Goal: Information Seeking & Learning: Learn about a topic

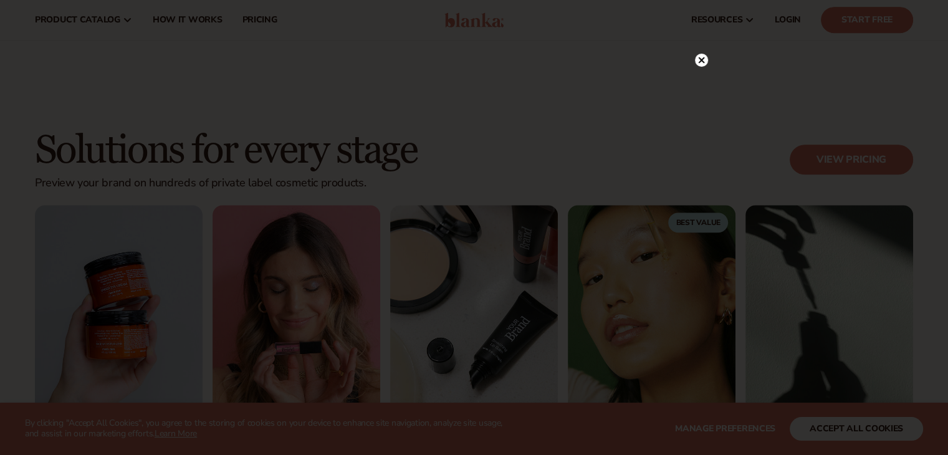
scroll to position [970, 0]
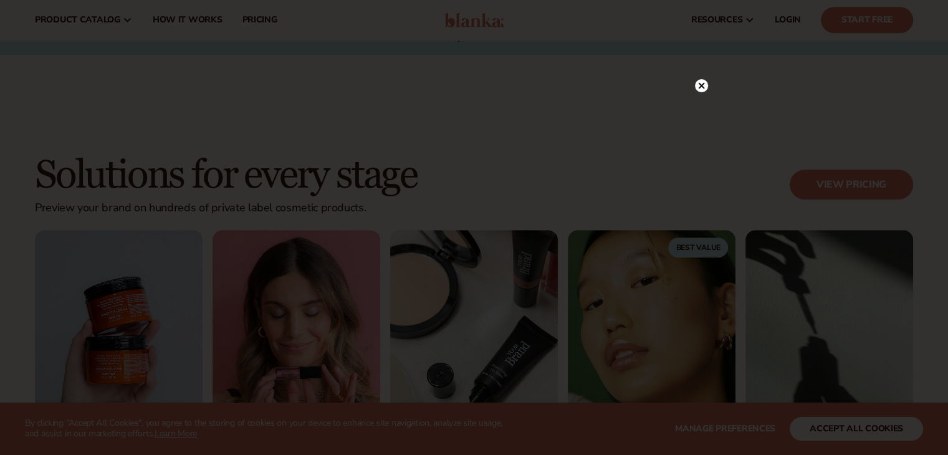
click at [699, 57] on div at bounding box center [474, 227] width 948 height 455
click at [701, 78] on div at bounding box center [701, 85] width 13 height 22
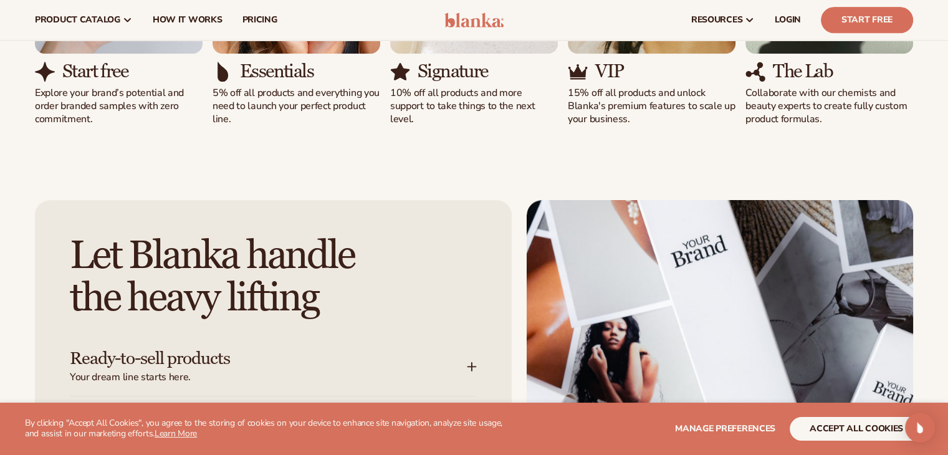
scroll to position [1344, 0]
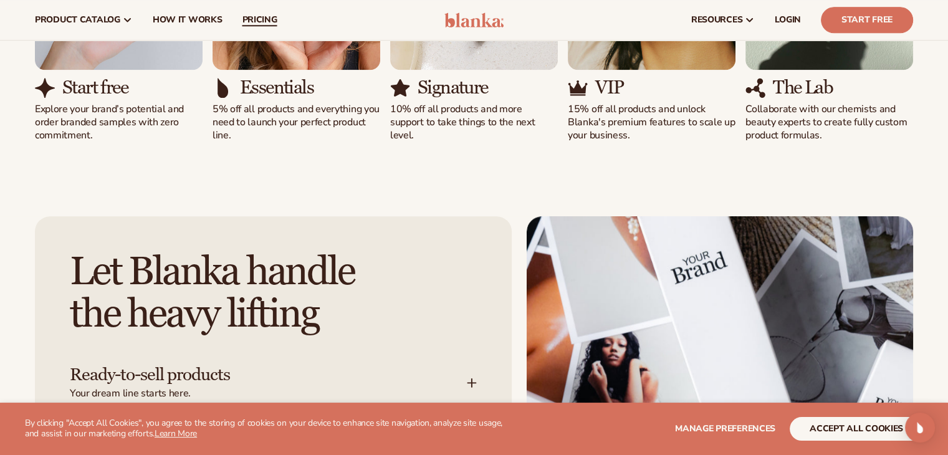
click at [259, 15] on span "pricing" at bounding box center [259, 20] width 35 height 10
click at [256, 18] on span "pricing" at bounding box center [259, 20] width 35 height 10
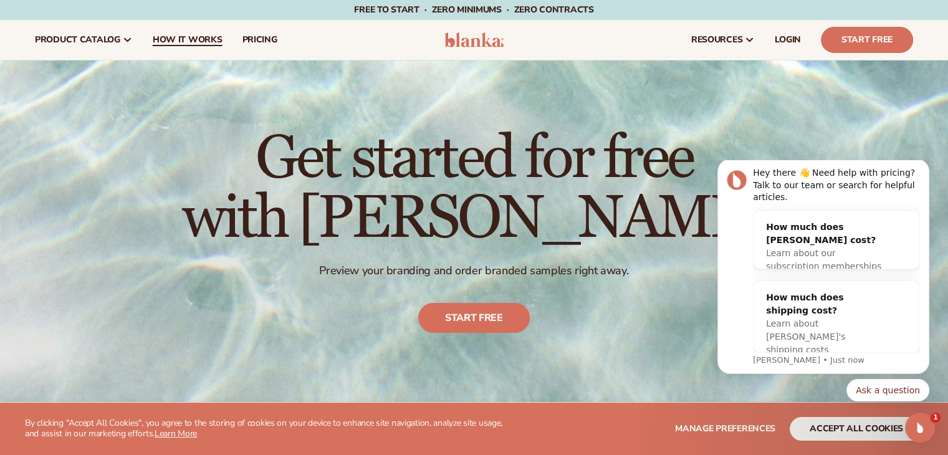
click at [158, 32] on link "How It Works" at bounding box center [188, 40] width 90 height 40
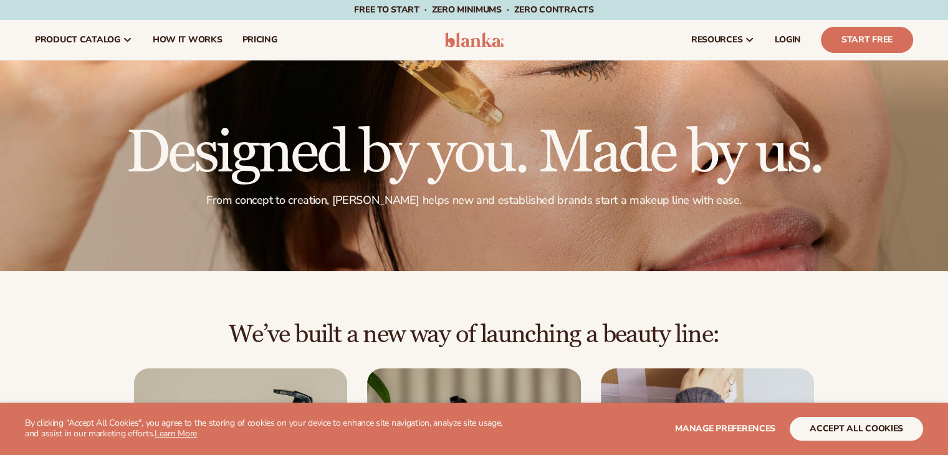
click at [207, 123] on h1 "Designed by you. Made by us." at bounding box center [474, 153] width 696 height 60
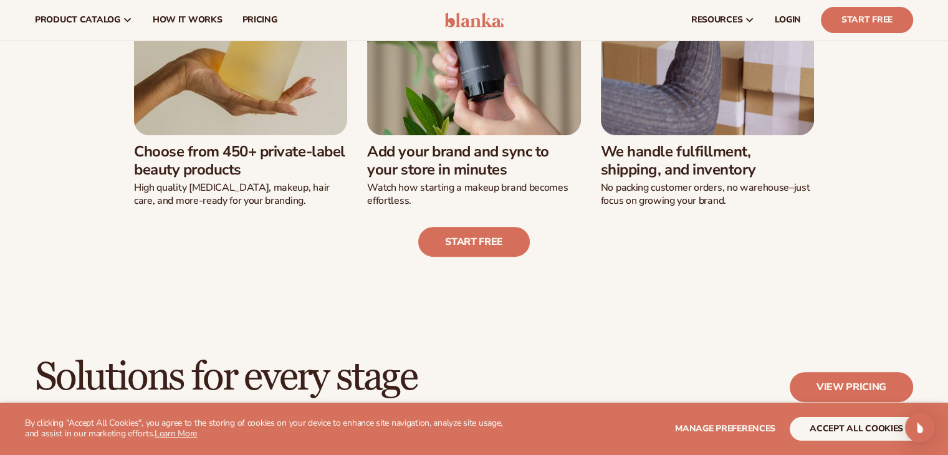
scroll to position [401, 0]
